Goal: Information Seeking & Learning: Learn about a topic

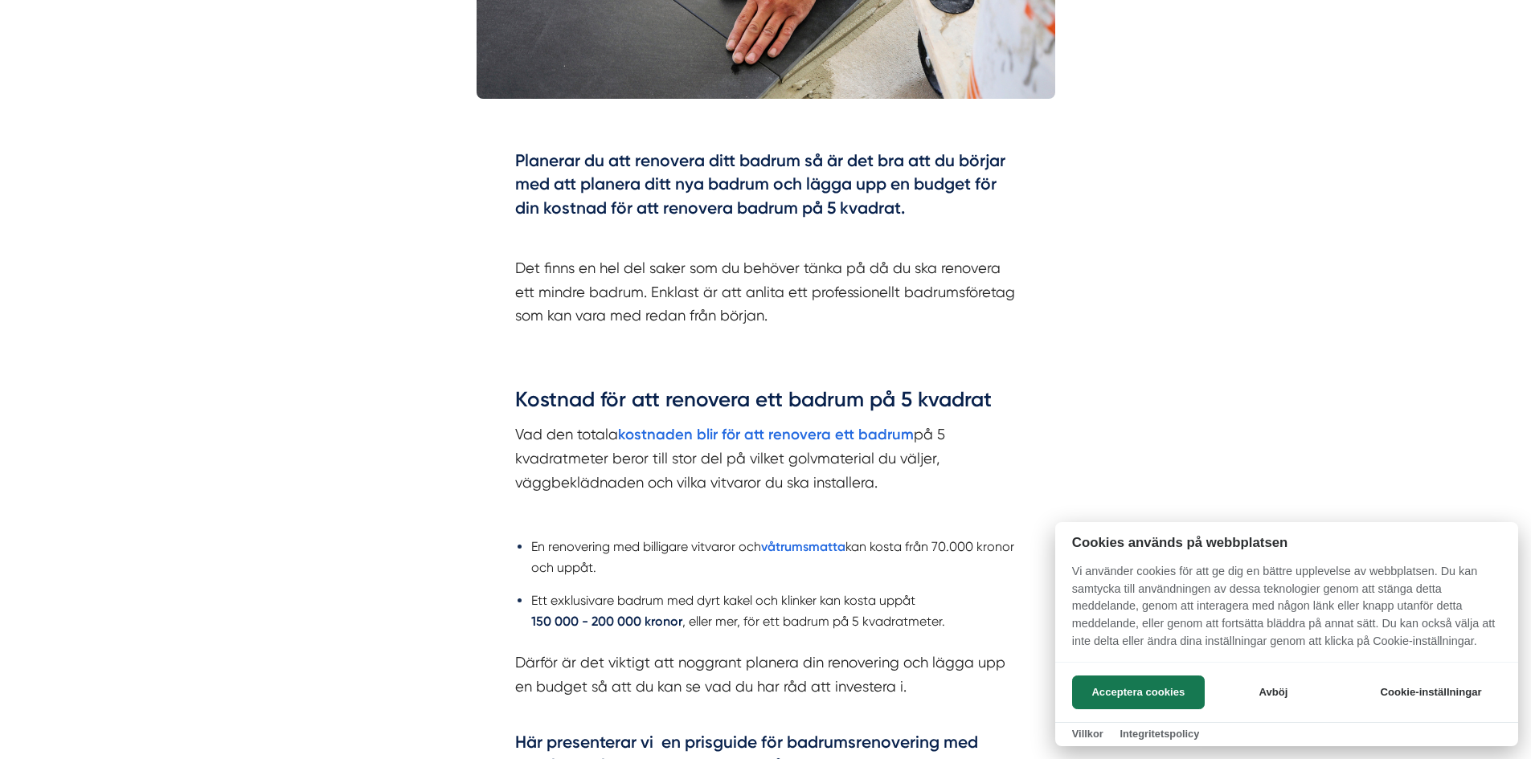
scroll to position [964, 0]
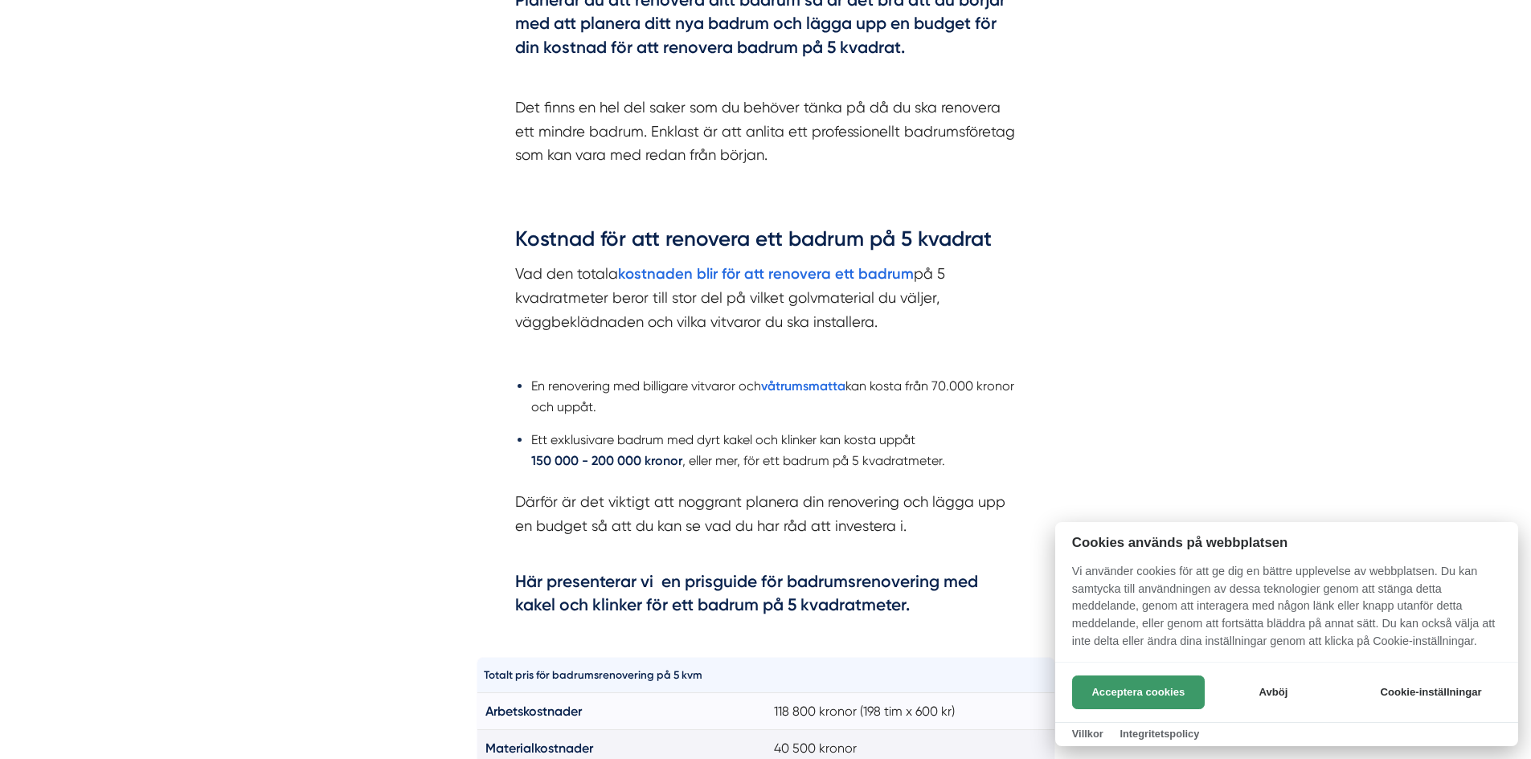
click at [1175, 698] on button "Acceptera cookies" at bounding box center [1138, 693] width 133 height 34
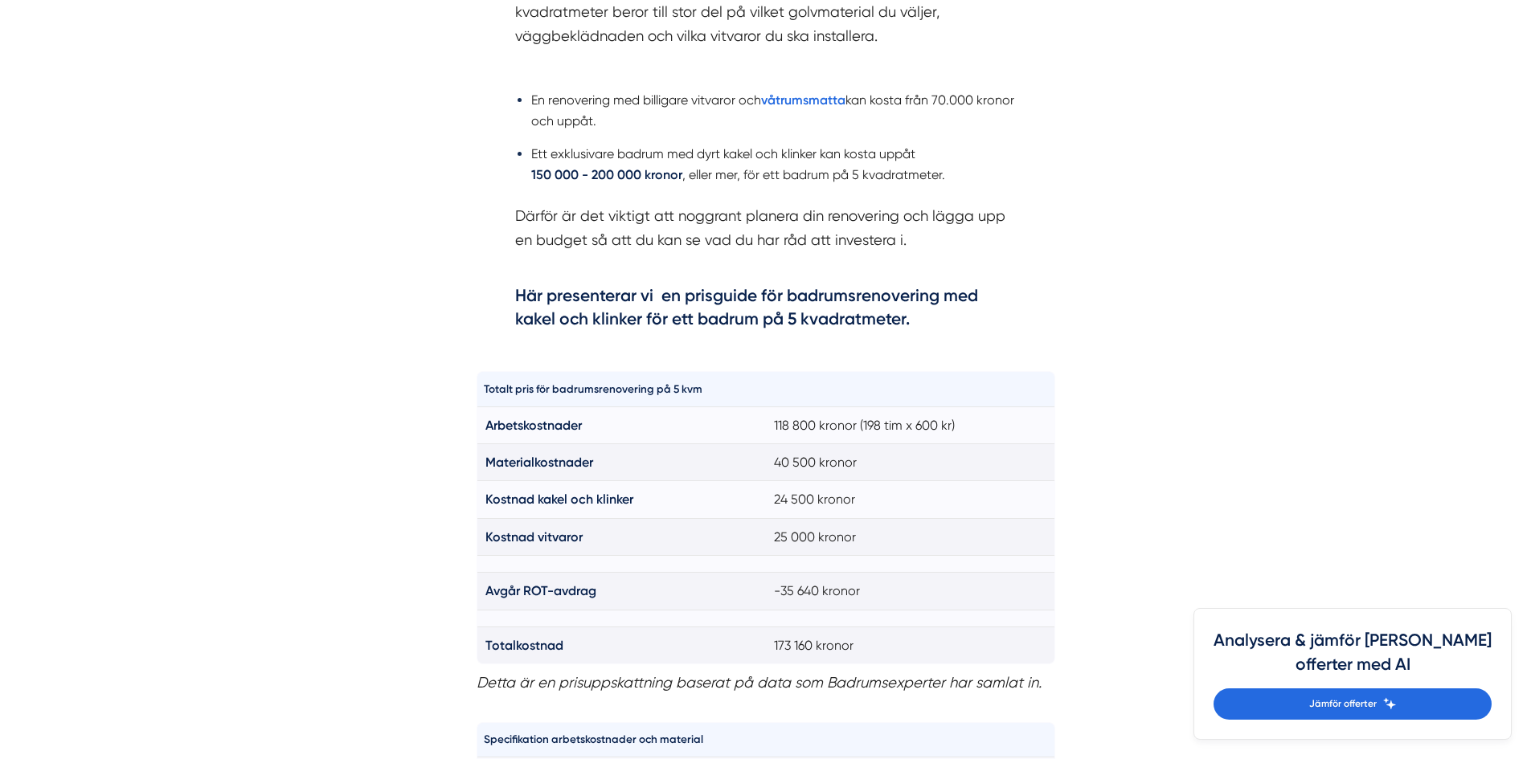
scroll to position [1286, 0]
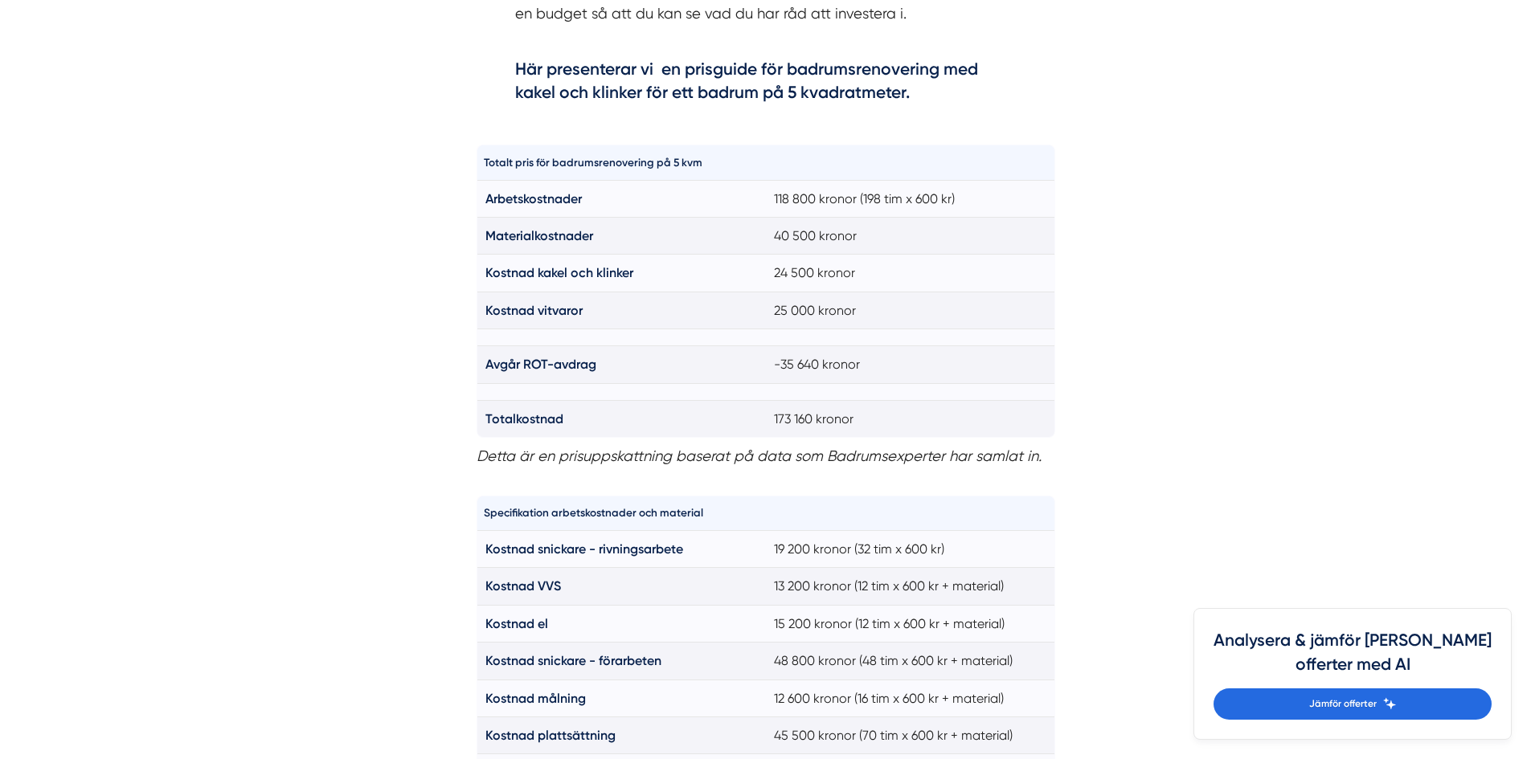
scroll to position [1447, 0]
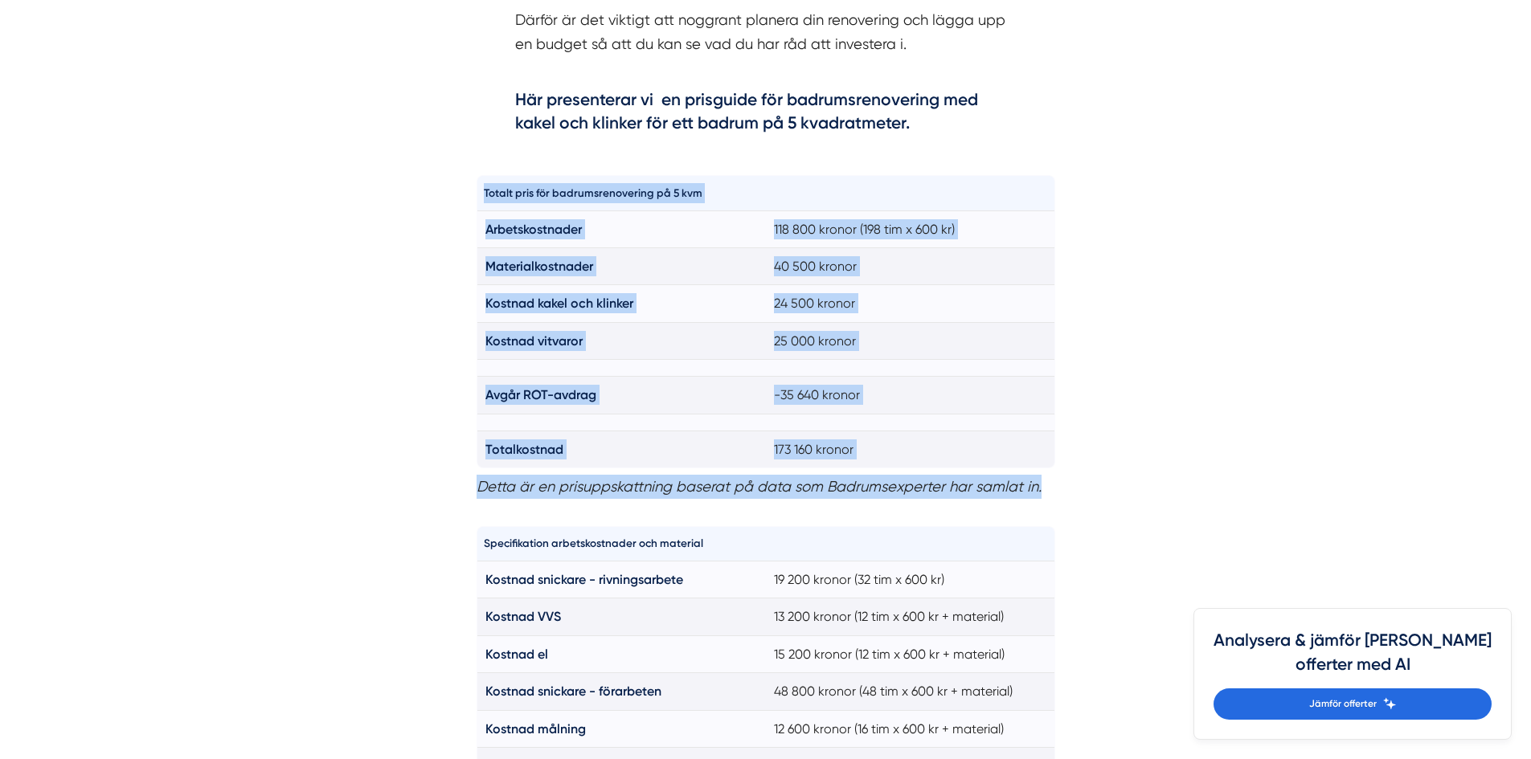
drag, startPoint x: 477, startPoint y: 189, endPoint x: 1182, endPoint y: 485, distance: 765.4
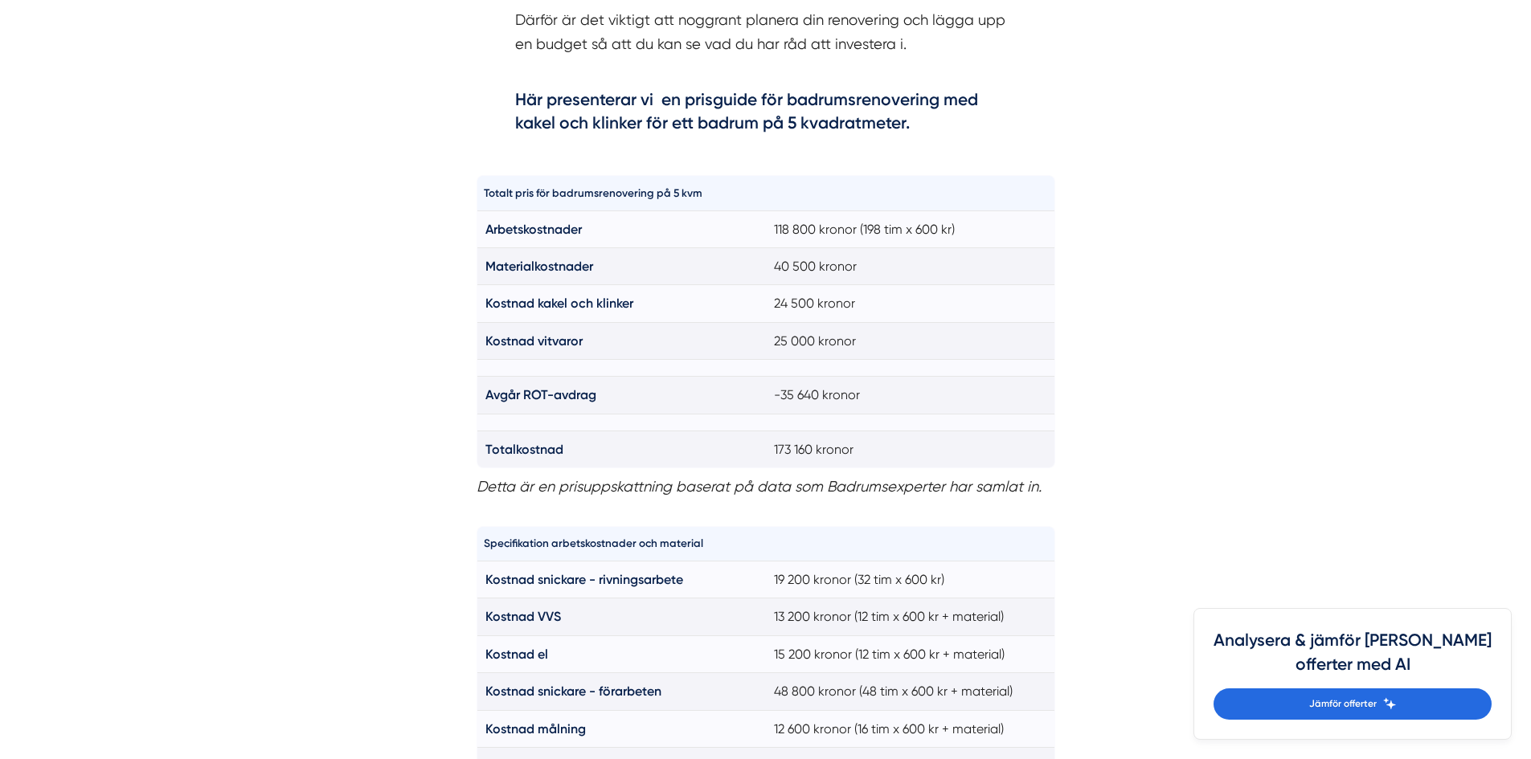
drag, startPoint x: 845, startPoint y: 487, endPoint x: 453, endPoint y: 279, distance: 443.3
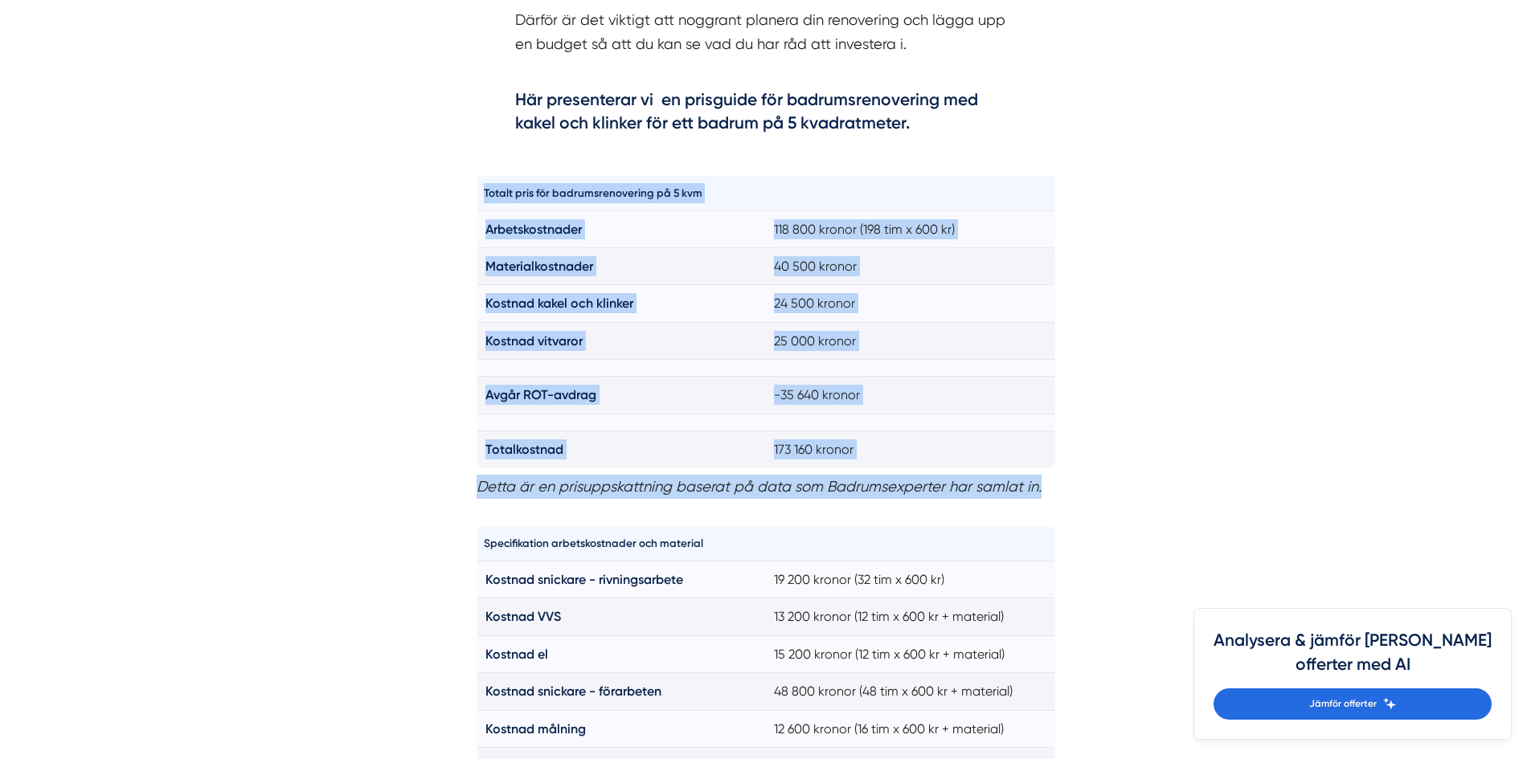
drag, startPoint x: 479, startPoint y: 185, endPoint x: 1088, endPoint y: 505, distance: 688.4
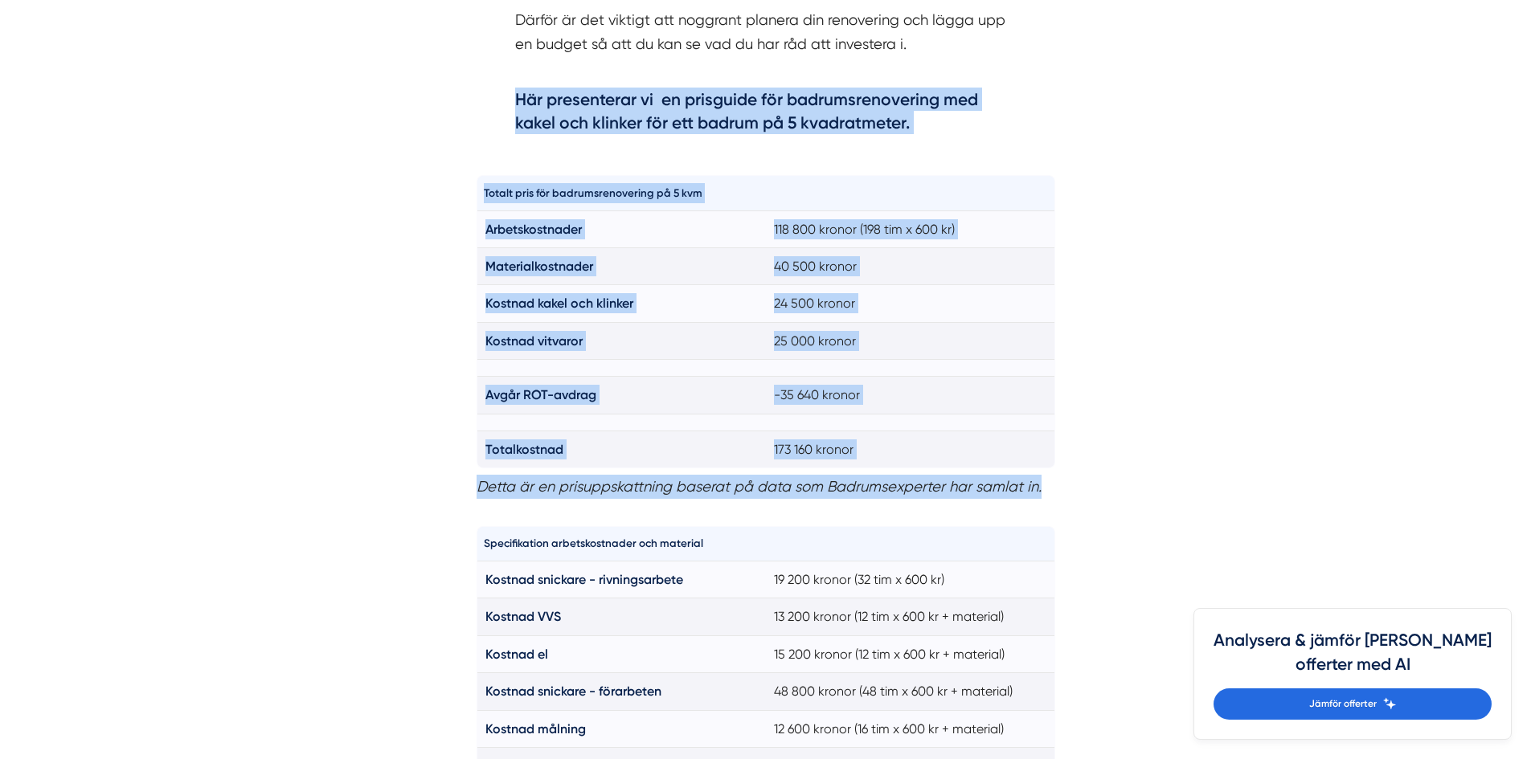
drag, startPoint x: 536, startPoint y: 277, endPoint x: 1066, endPoint y: 487, distance: 569.6
copy div "Här presenterar vi en prisguide för badrumsrenovering med kakel och klinker för…"
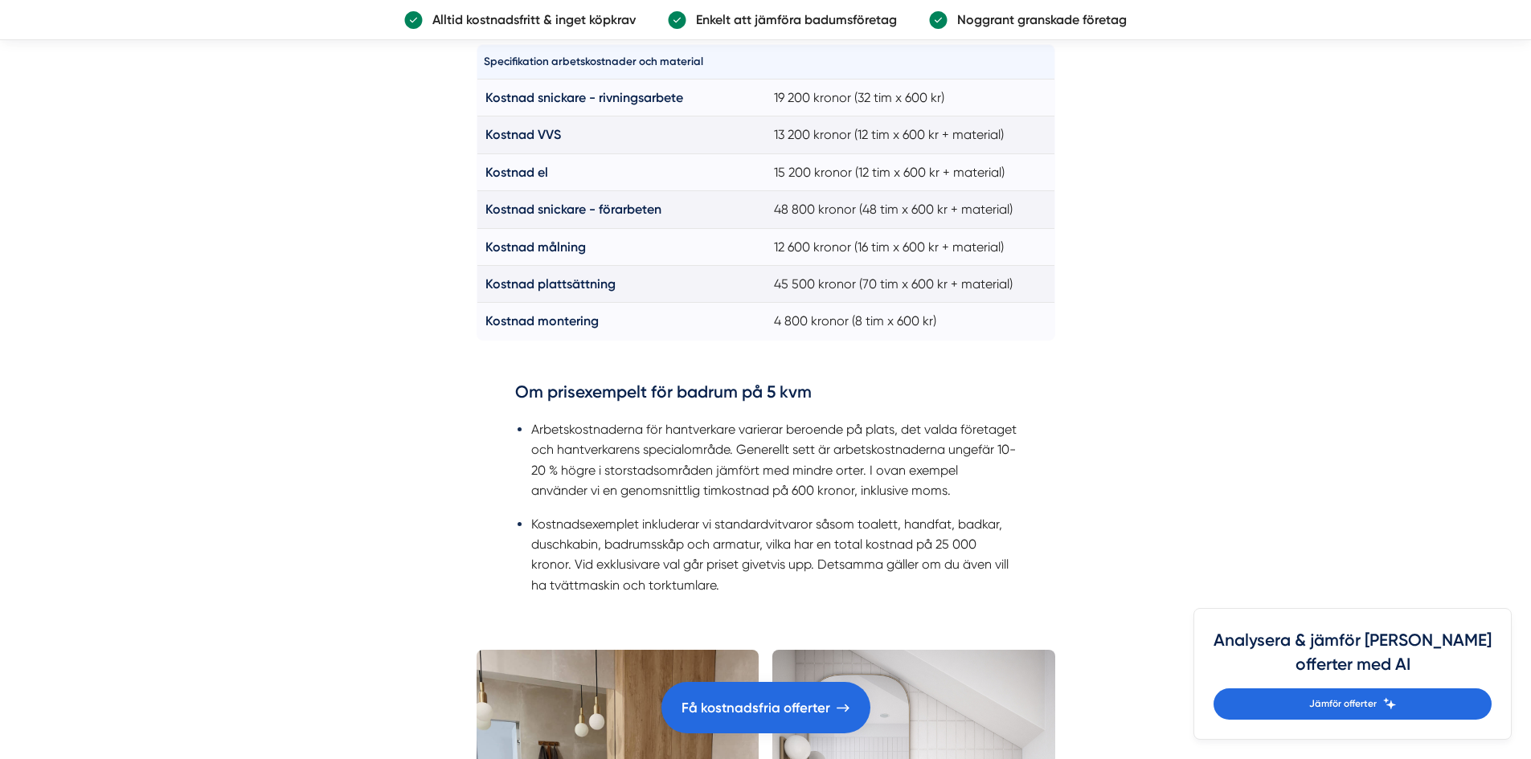
scroll to position [1768, 0]
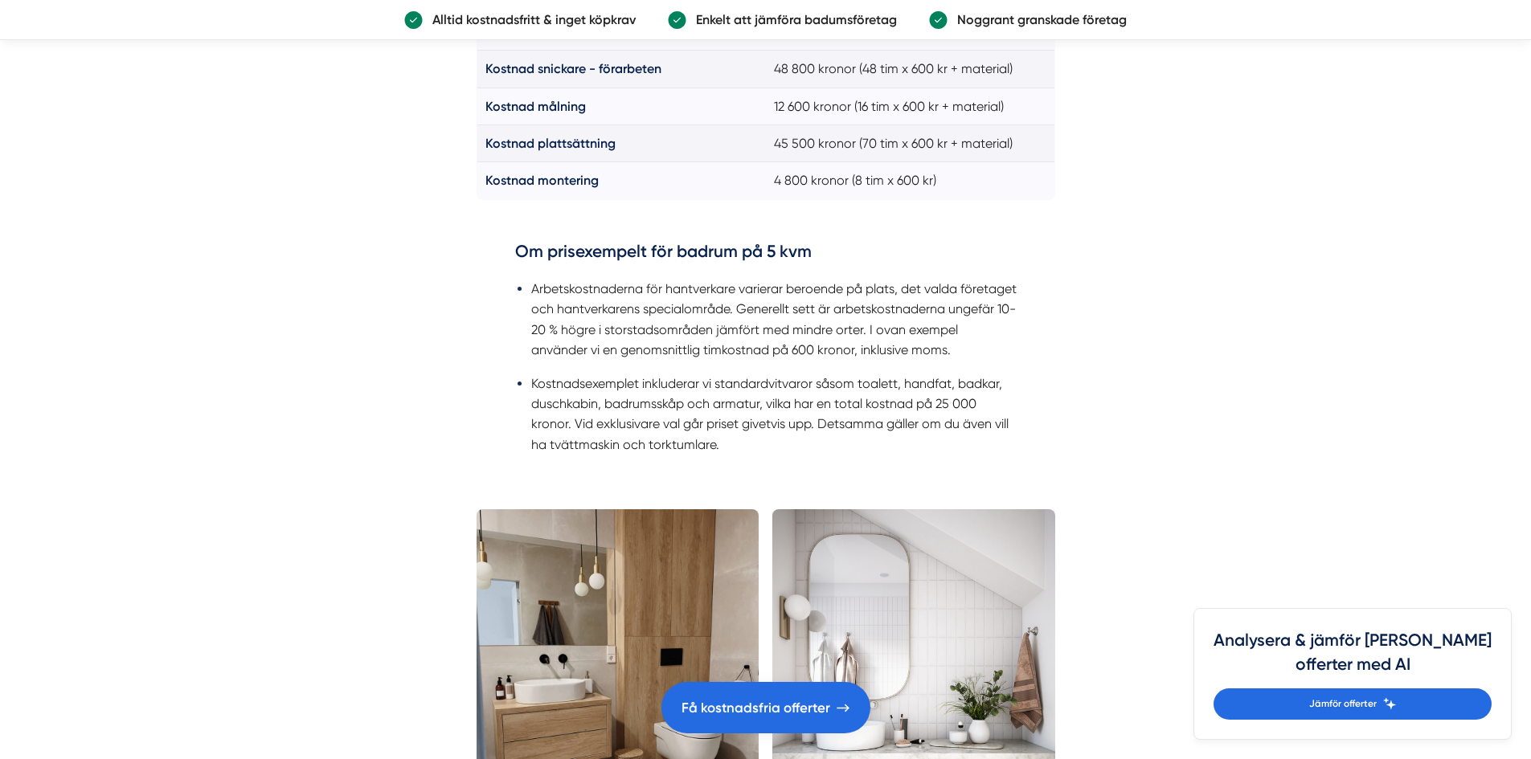
scroll to position [1929, 0]
